Goal: Task Accomplishment & Management: Manage account settings

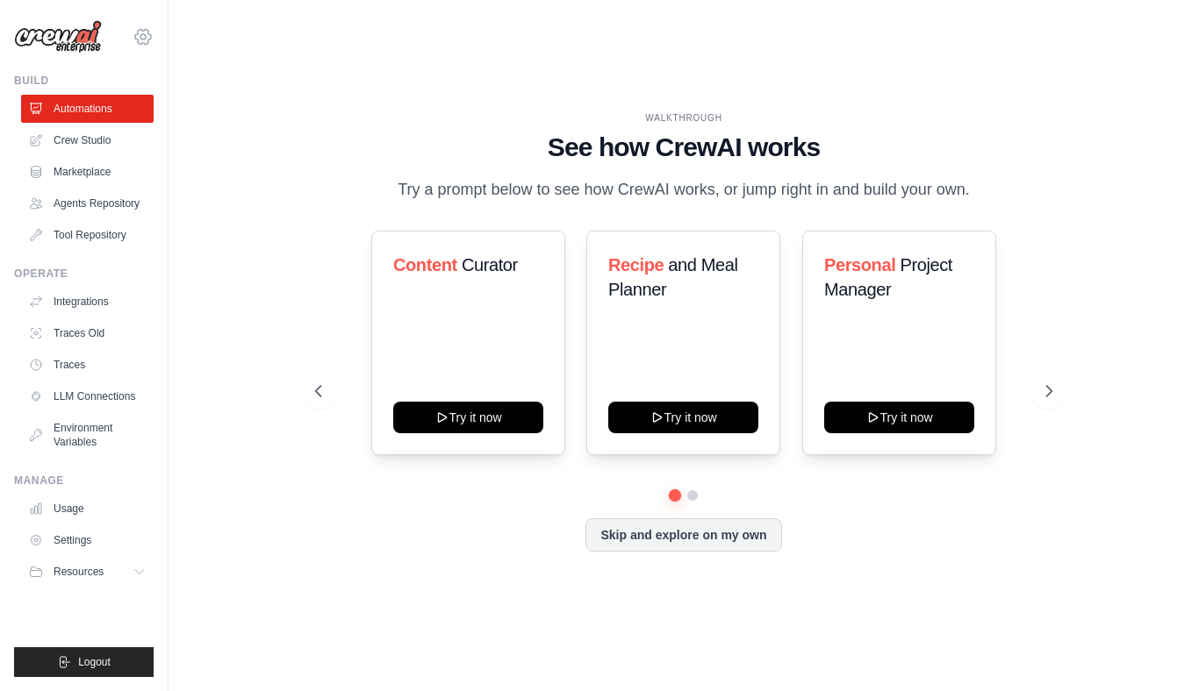
click at [143, 40] on icon at bounding box center [142, 36] width 21 height 21
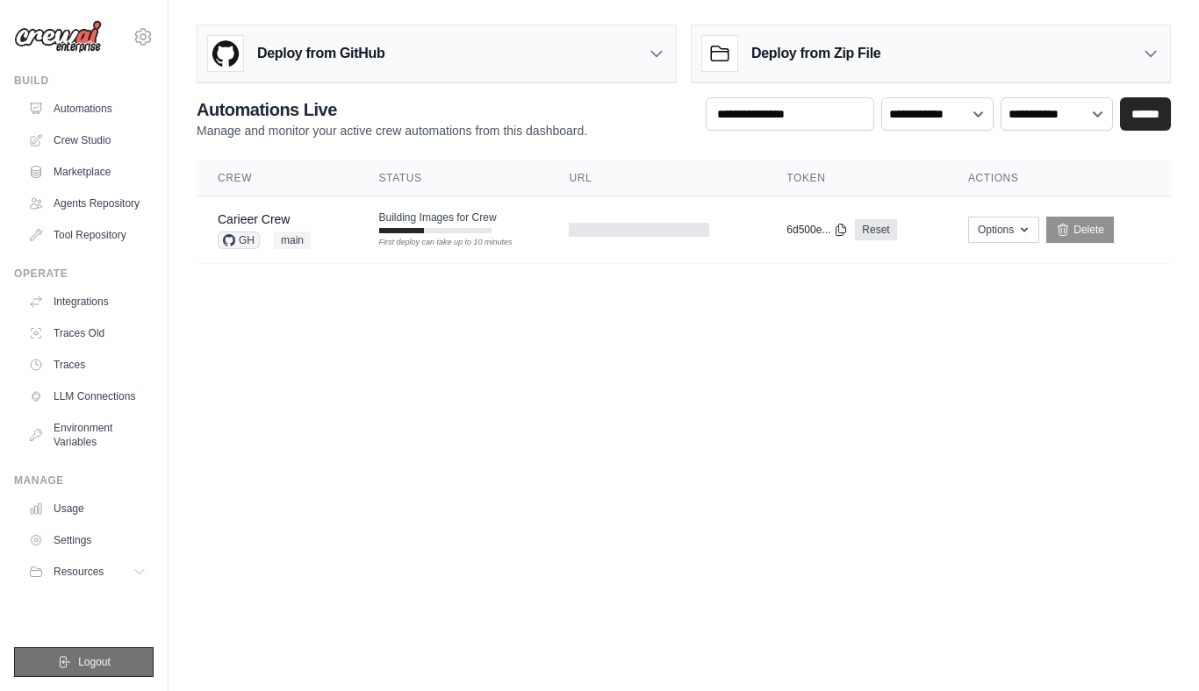
click at [82, 660] on span "Logout" at bounding box center [94, 662] width 32 height 14
click at [149, 34] on icon at bounding box center [143, 36] width 16 height 15
